Goal: Browse casually: Explore the website without a specific task or goal

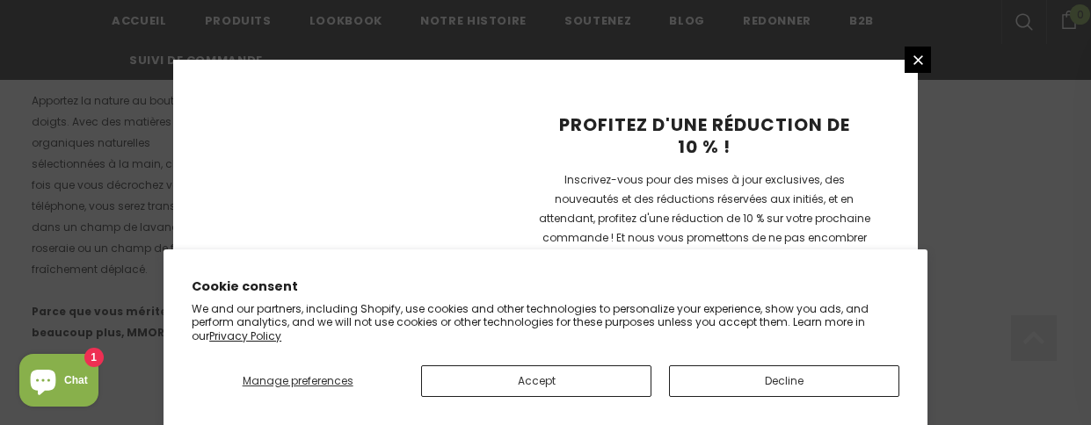
scroll to position [1455, 0]
